Goal: Contribute content

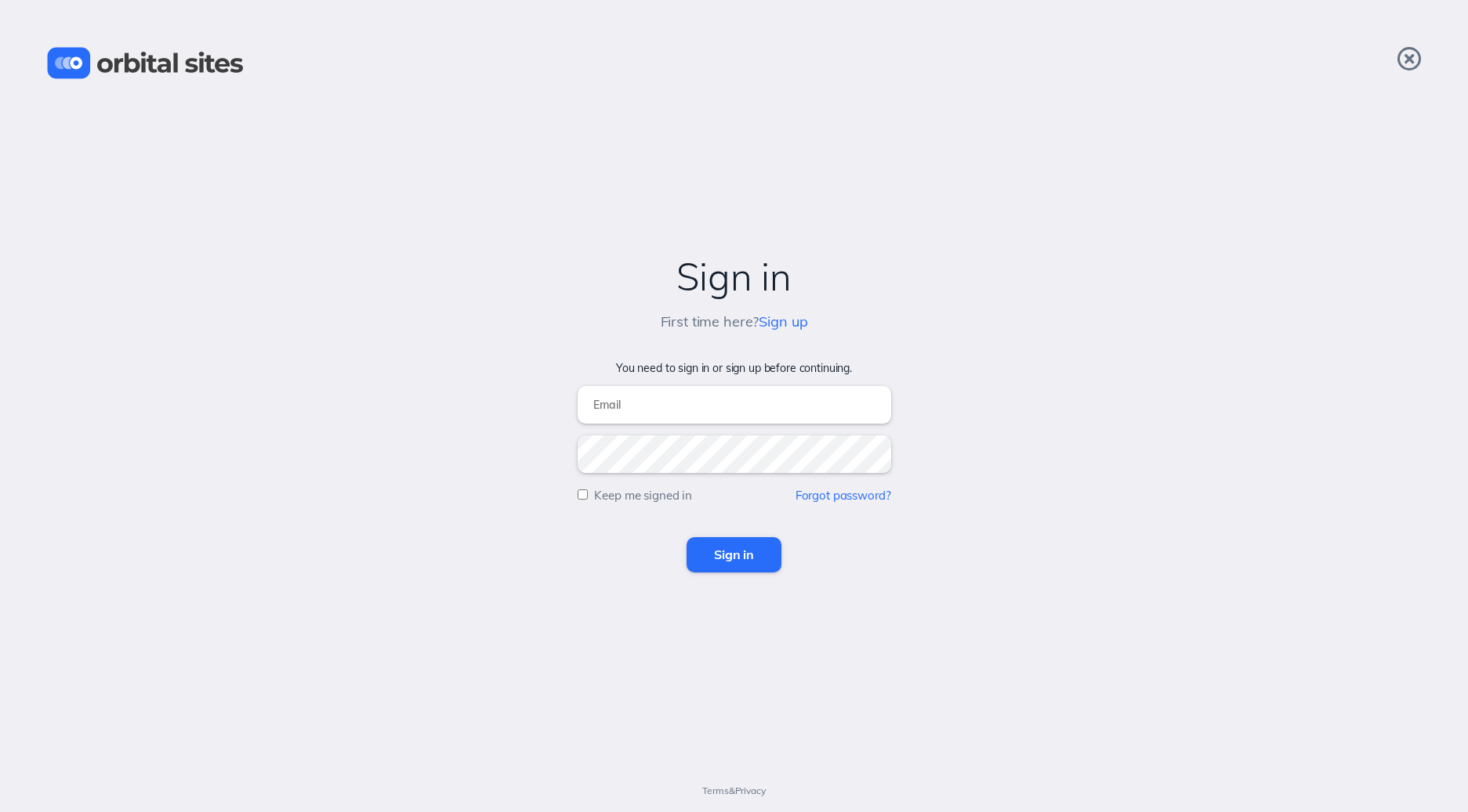
type input "[EMAIL_ADDRESS][DOMAIN_NAME]"
click at [739, 550] on input "Sign in" at bounding box center [734, 554] width 95 height 35
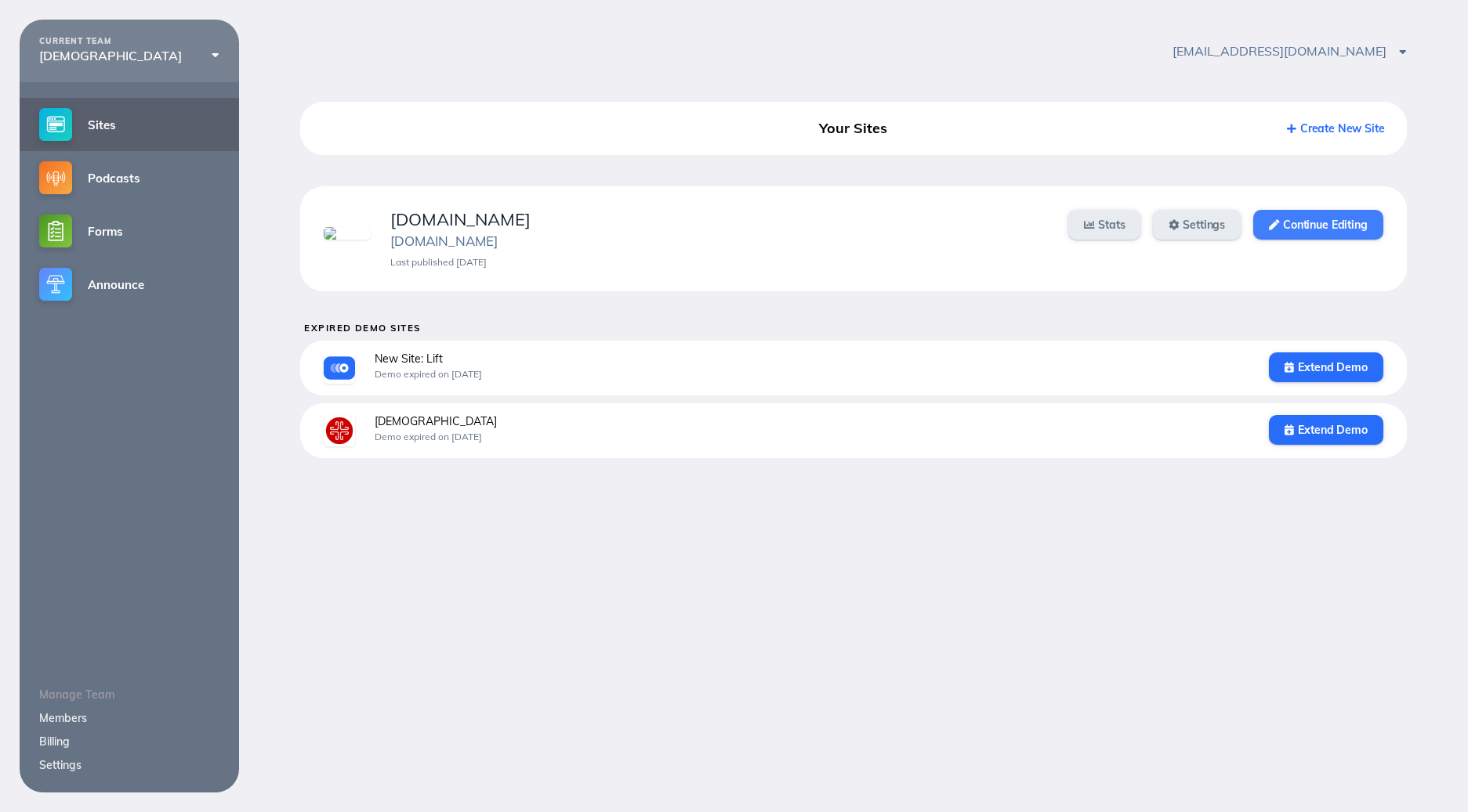
click at [1313, 227] on link "Continue Editing" at bounding box center [1317, 225] width 129 height 30
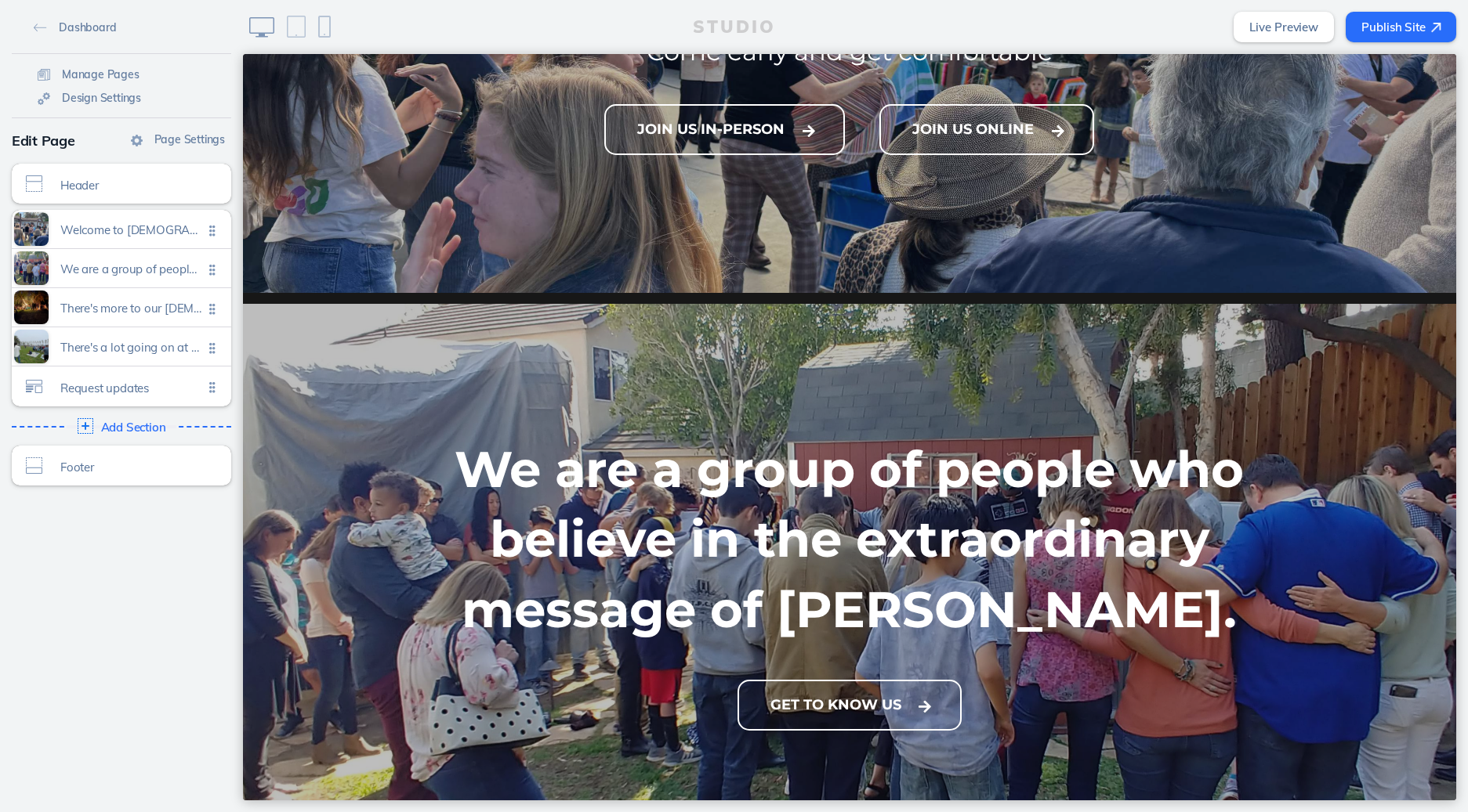
scroll to position [333, 0]
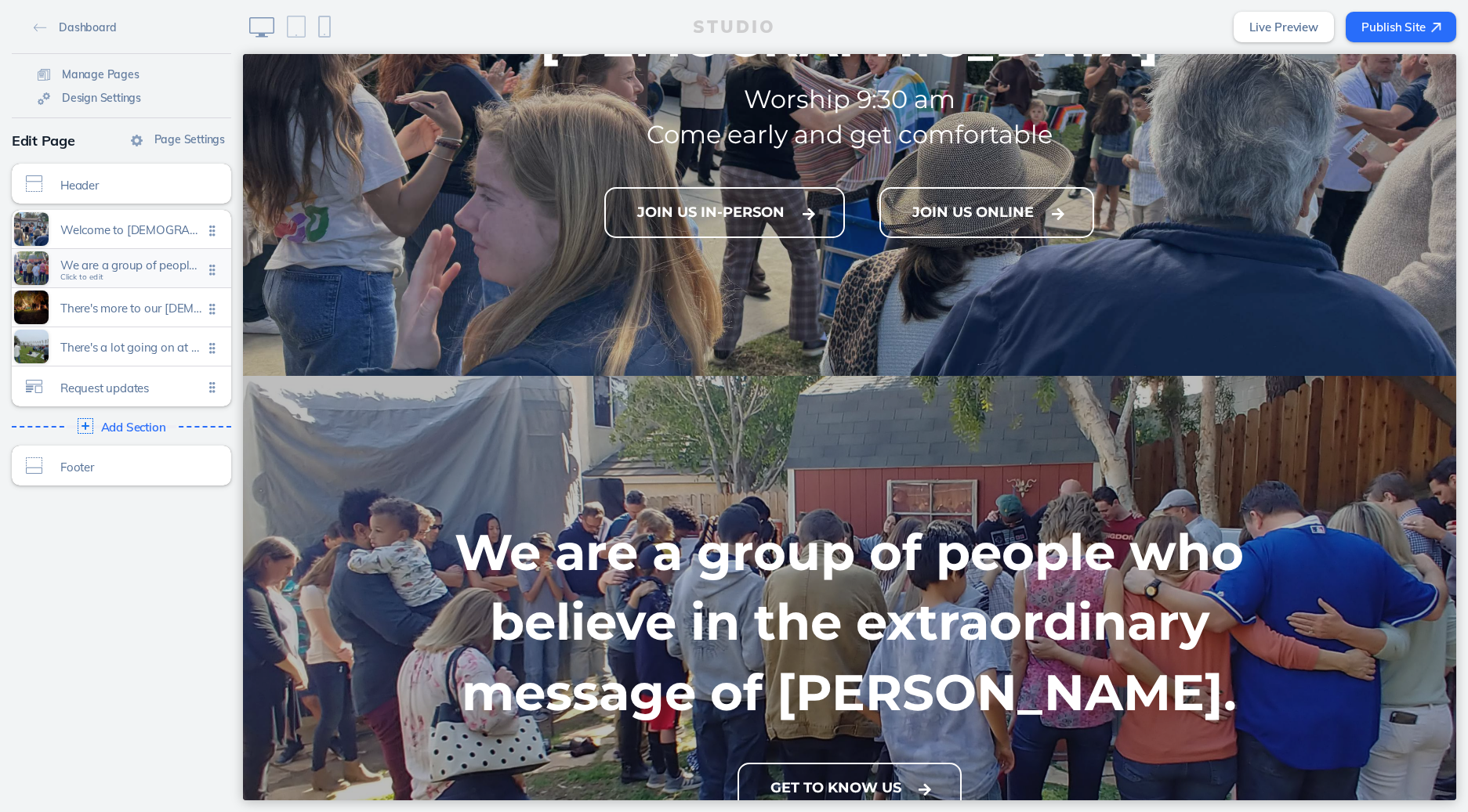
click at [104, 266] on span "We are a group of people who believe in the extraordinary message of jesus chri…" at bounding box center [132, 265] width 143 height 14
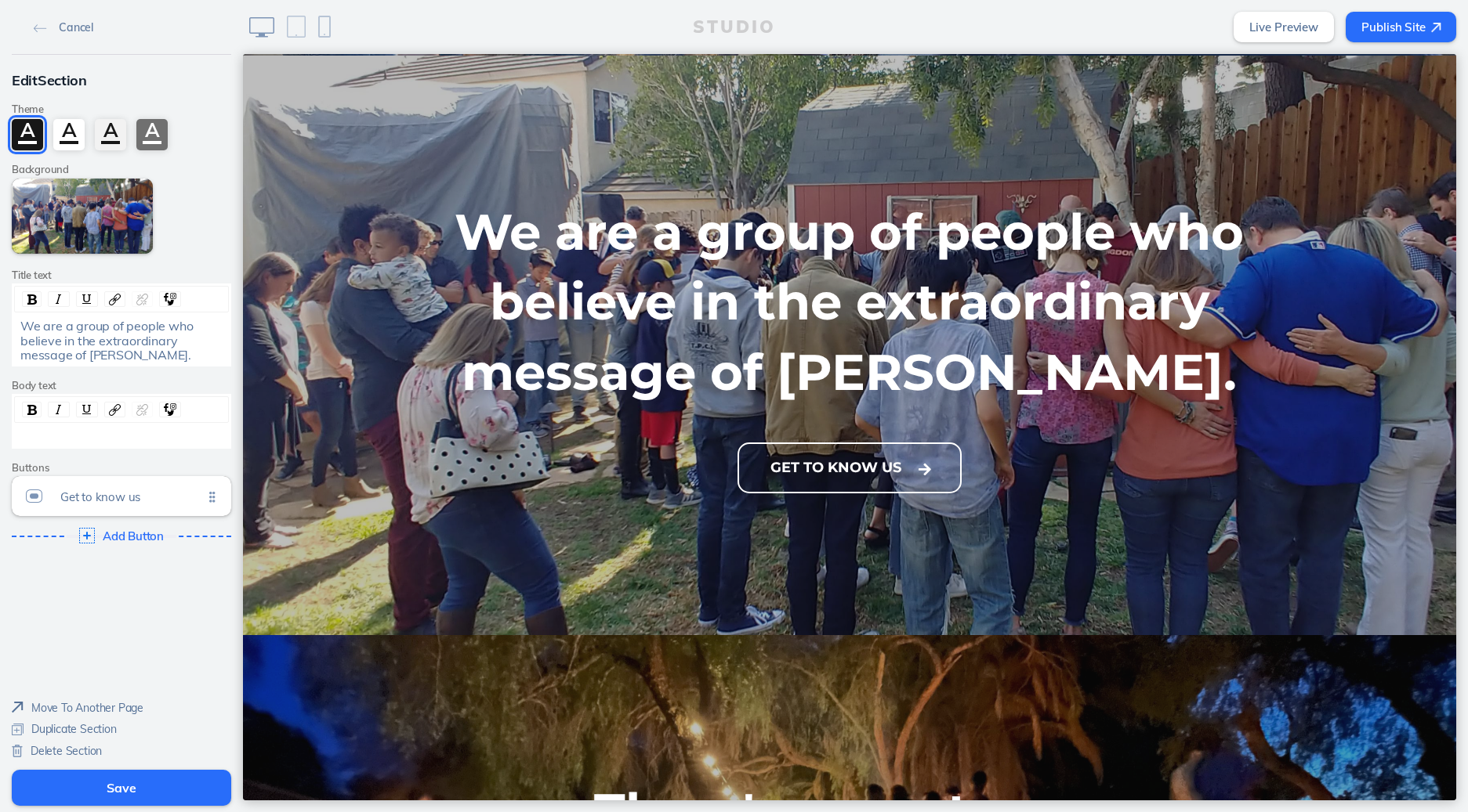
scroll to position [655, 0]
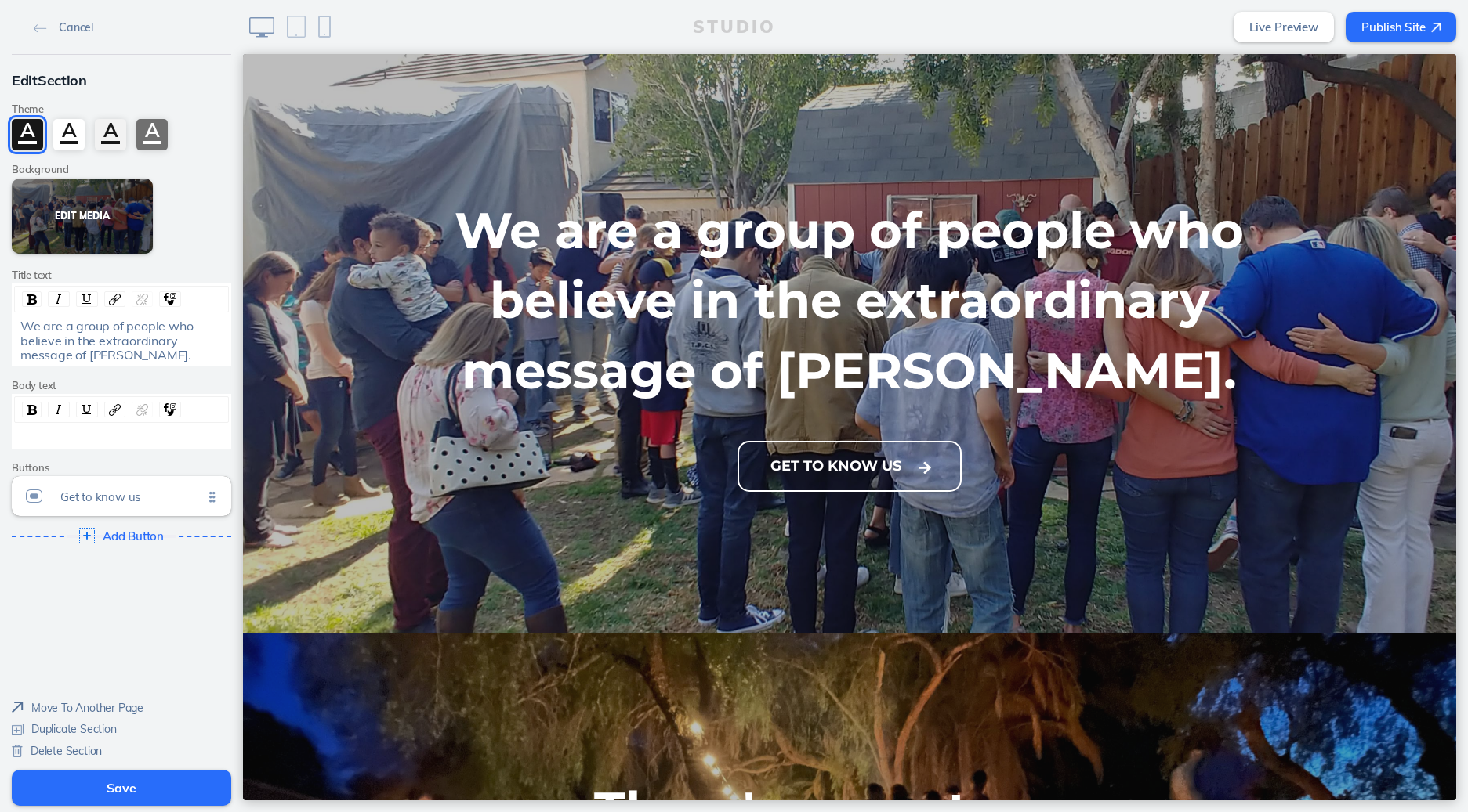
click at [89, 213] on button "Edit Media" at bounding box center [83, 217] width 141 height 75
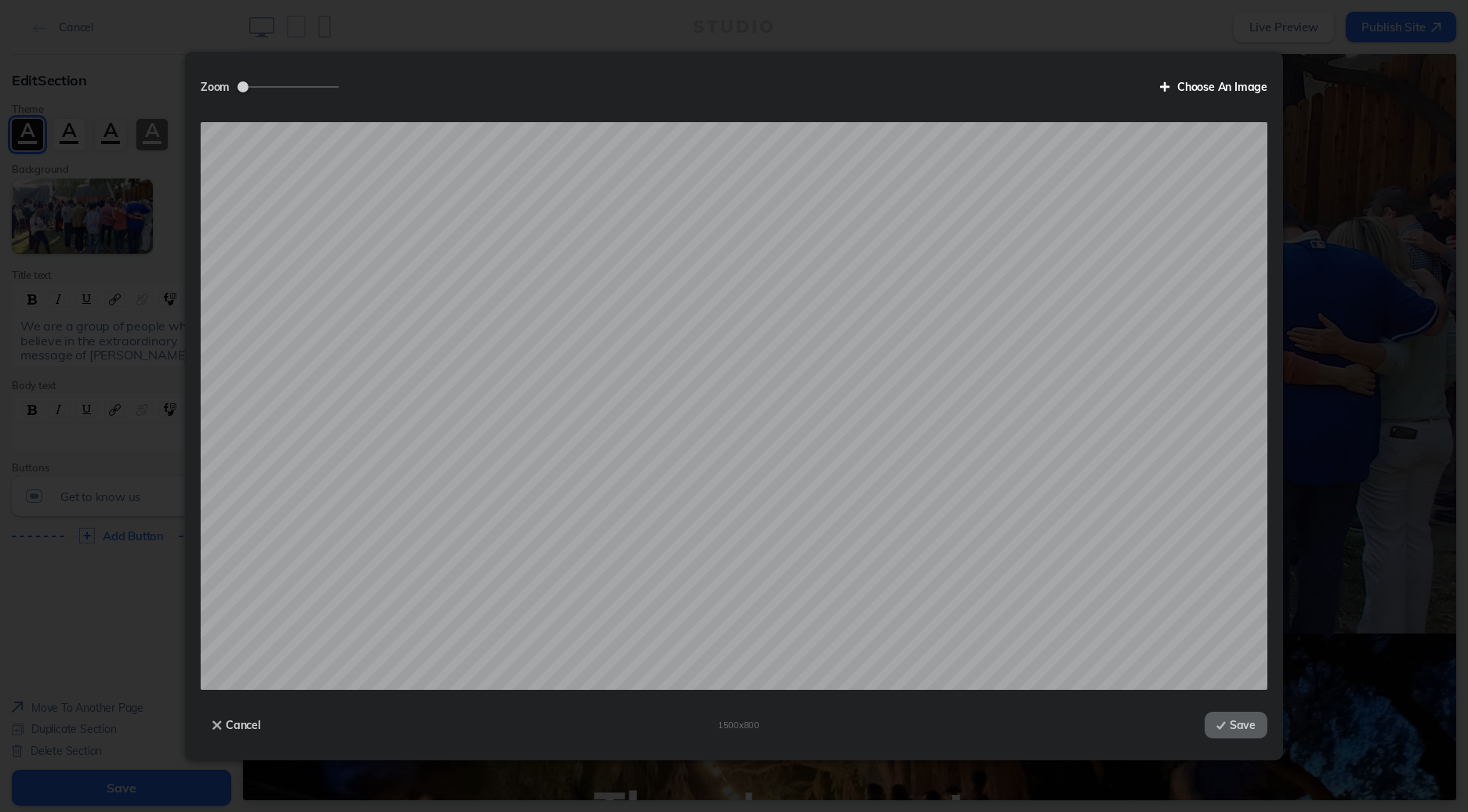
click at [1205, 84] on label "Choose An Image" at bounding box center [1207, 87] width 119 height 26
click at [0, 0] on input "Choose An Image" at bounding box center [0, 0] width 0 height 0
click at [231, 725] on button "Cancel" at bounding box center [237, 725] width 72 height 26
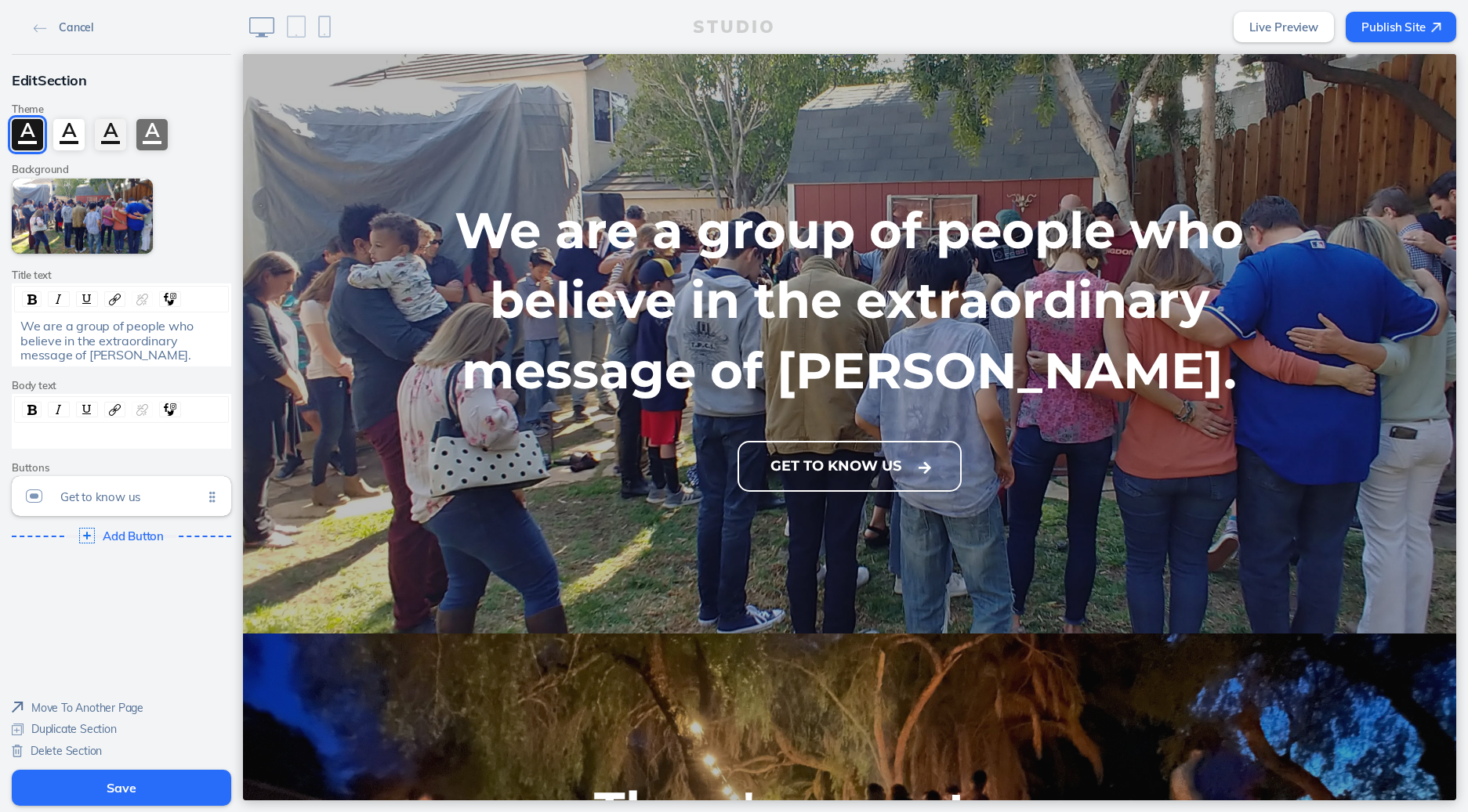
click at [74, 29] on span "Cancel" at bounding box center [75, 27] width 35 height 14
